Goal: Transaction & Acquisition: Purchase product/service

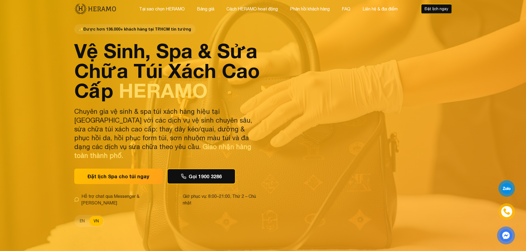
scroll to position [28, 0]
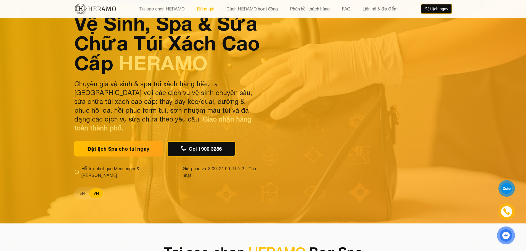
click at [207, 6] on button "Bảng giá" at bounding box center [205, 8] width 21 height 7
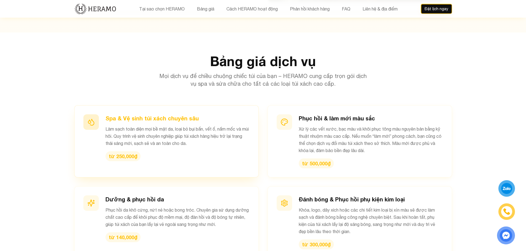
scroll to position [541, 0]
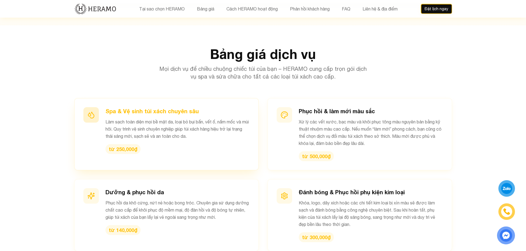
click at [172, 107] on h3 "Spa & Vệ sinh túi xách chuyên sâu" at bounding box center [177, 111] width 144 height 8
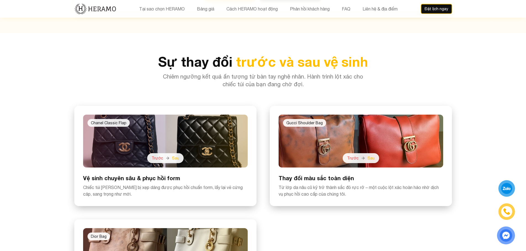
scroll to position [1231, 0]
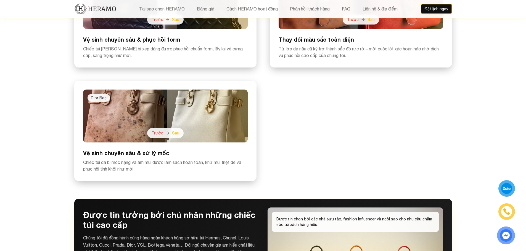
drag, startPoint x: 148, startPoint y: 130, endPoint x: 145, endPoint y: 129, distance: 3.0
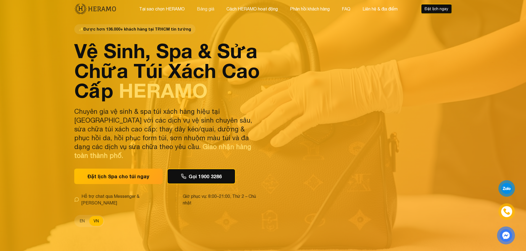
click at [198, 9] on button "Bảng giá" at bounding box center [205, 8] width 21 height 7
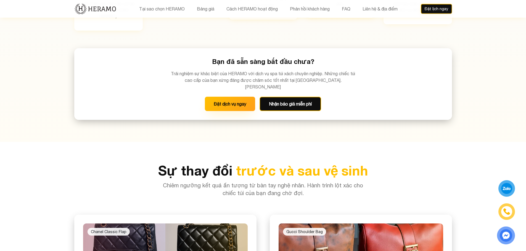
scroll to position [1120, 0]
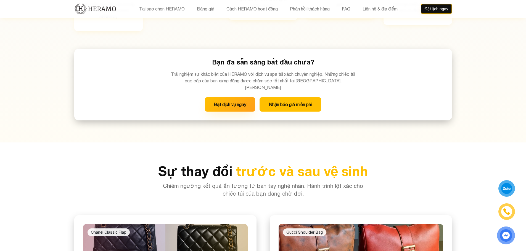
click at [281, 97] on button "Nhận báo giá miễn phí" at bounding box center [290, 104] width 62 height 14
